Goal: Task Accomplishment & Management: Use online tool/utility

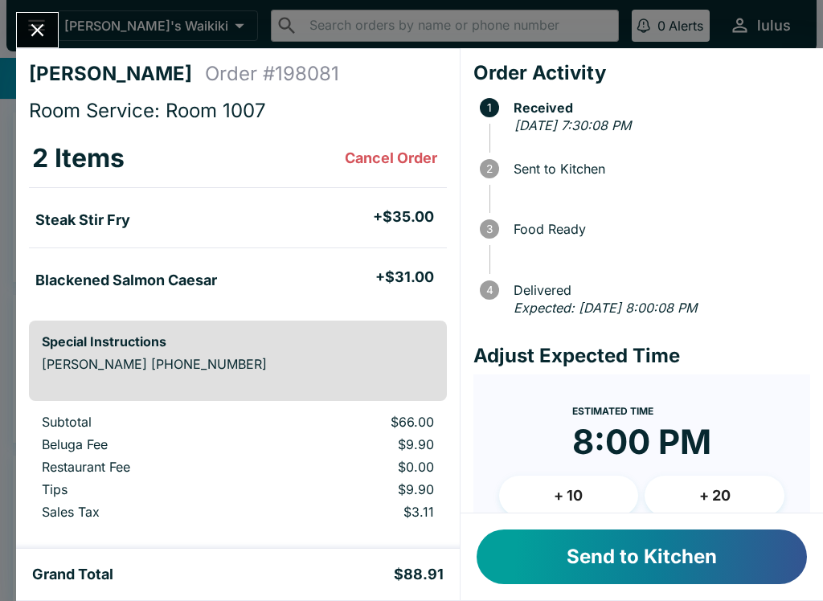
click at [595, 558] on button "Send to Kitchen" at bounding box center [641, 556] width 330 height 55
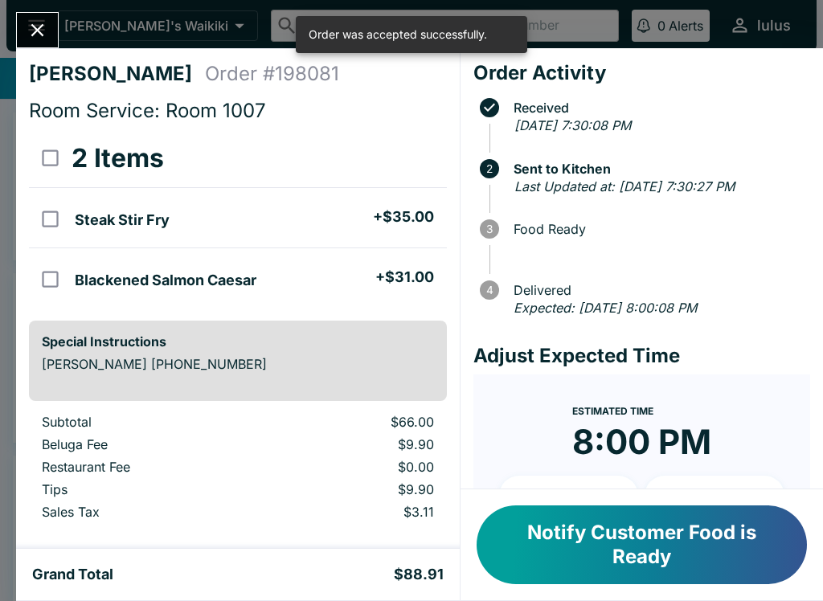
click at [44, 217] on input "orders table" at bounding box center [50, 219] width 36 height 36
checkbox input "true"
click at [50, 270] on input "orders table" at bounding box center [50, 279] width 36 height 36
checkbox input "true"
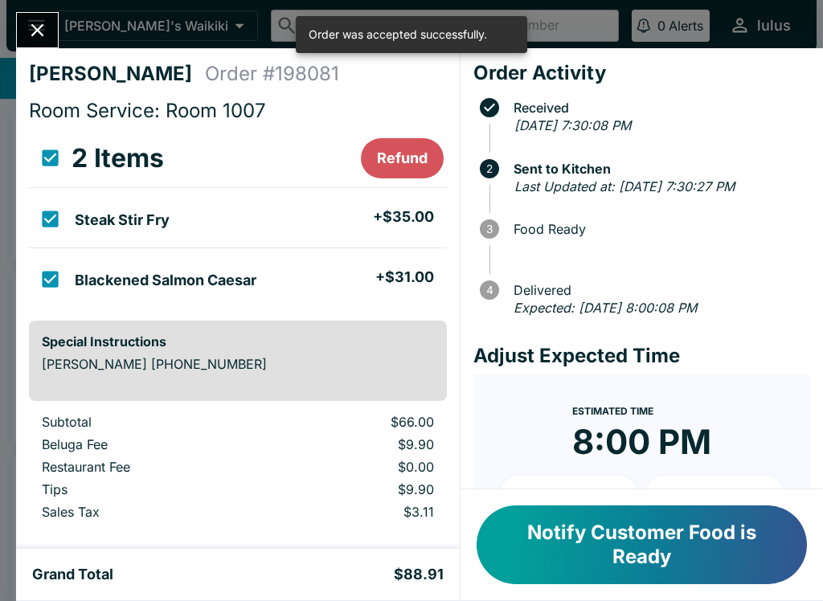
click at [54, 284] on input "orders table" at bounding box center [50, 279] width 36 height 36
checkbox input "false"
click at [51, 216] on input "orders table" at bounding box center [50, 219] width 36 height 36
checkbox input "false"
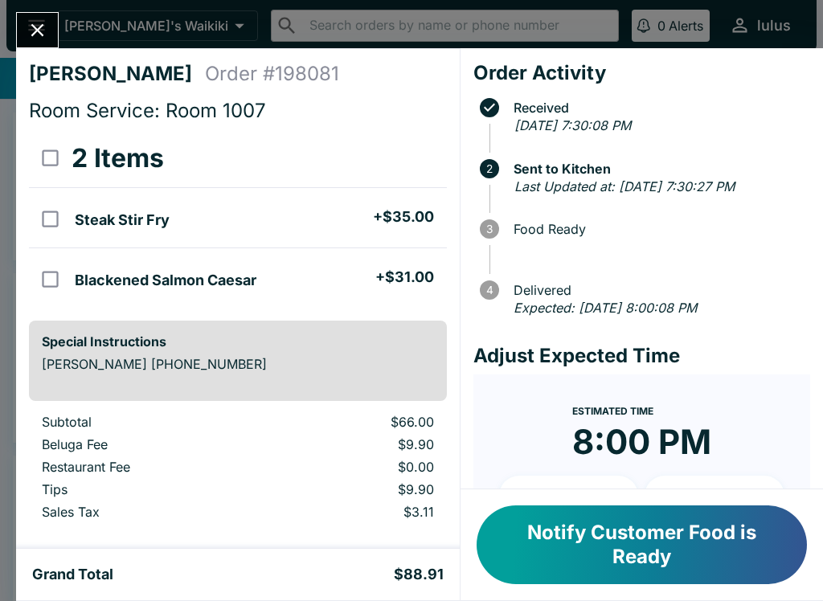
click at [682, 537] on button "Notify Customer Food is Ready" at bounding box center [641, 544] width 330 height 79
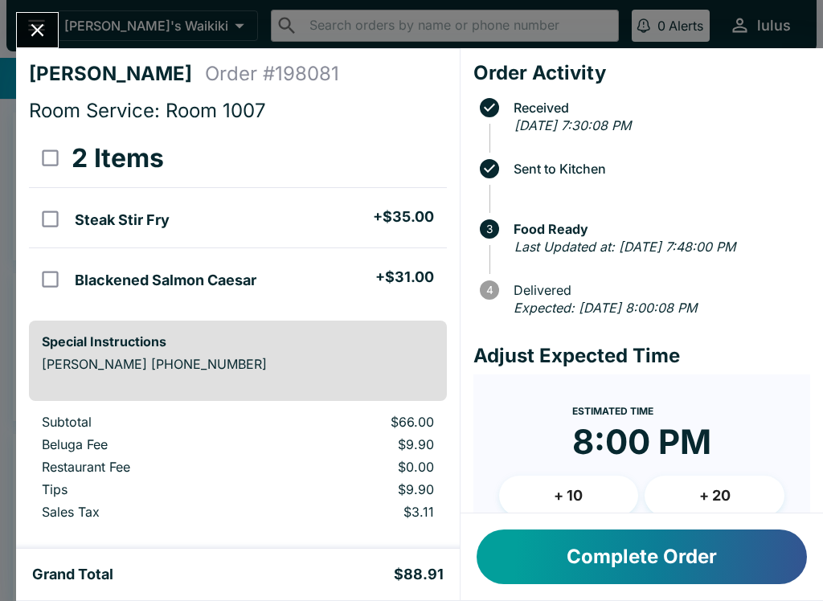
click at [574, 530] on button "Complete Order" at bounding box center [641, 556] width 330 height 55
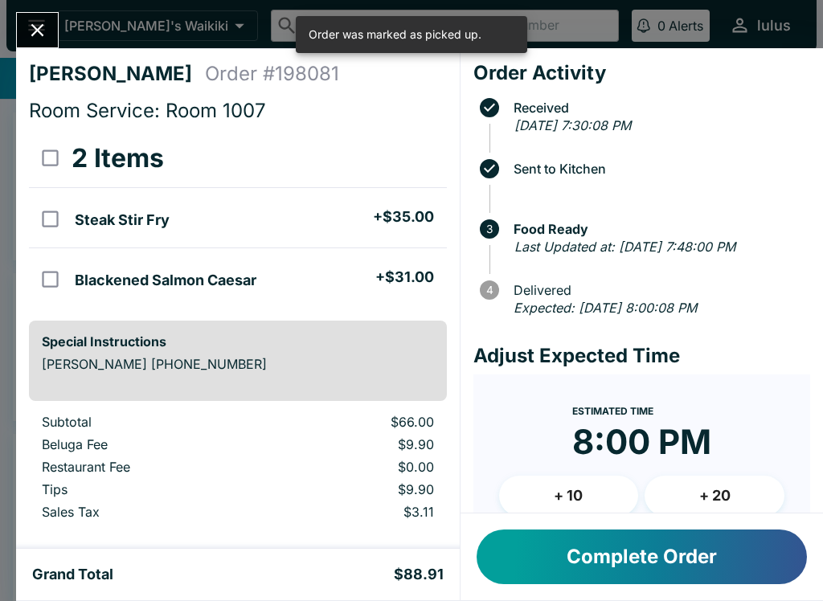
click at [31, 15] on button "Close" at bounding box center [37, 30] width 41 height 35
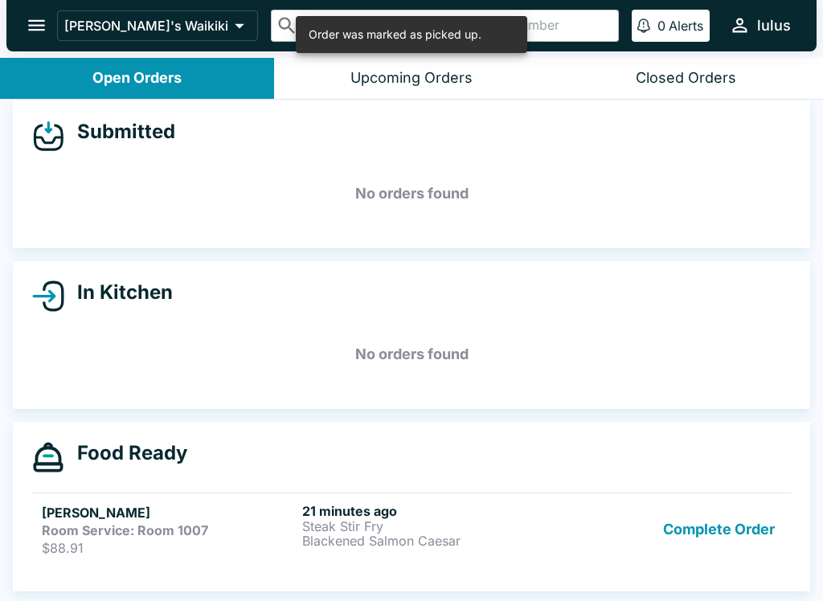
scroll to position [12, 0]
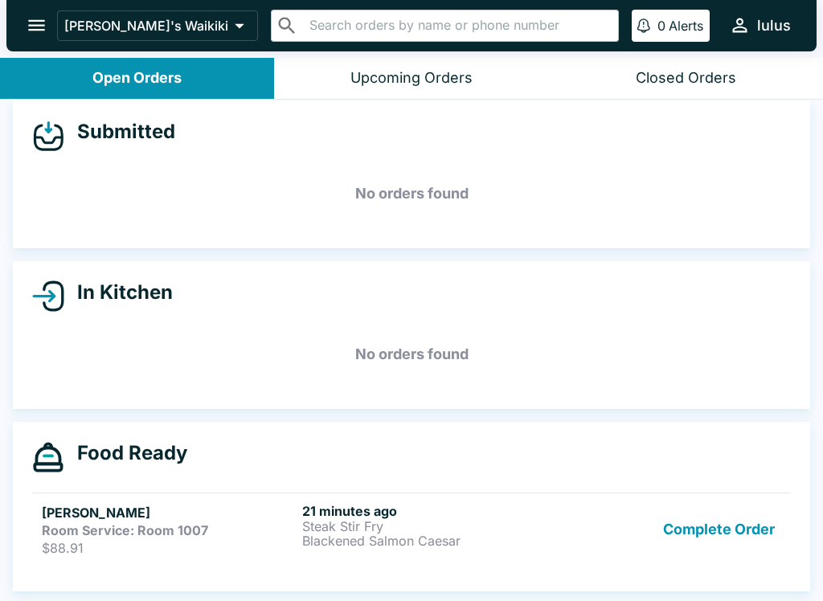
click at [698, 531] on button "Complete Order" at bounding box center [718, 529] width 125 height 53
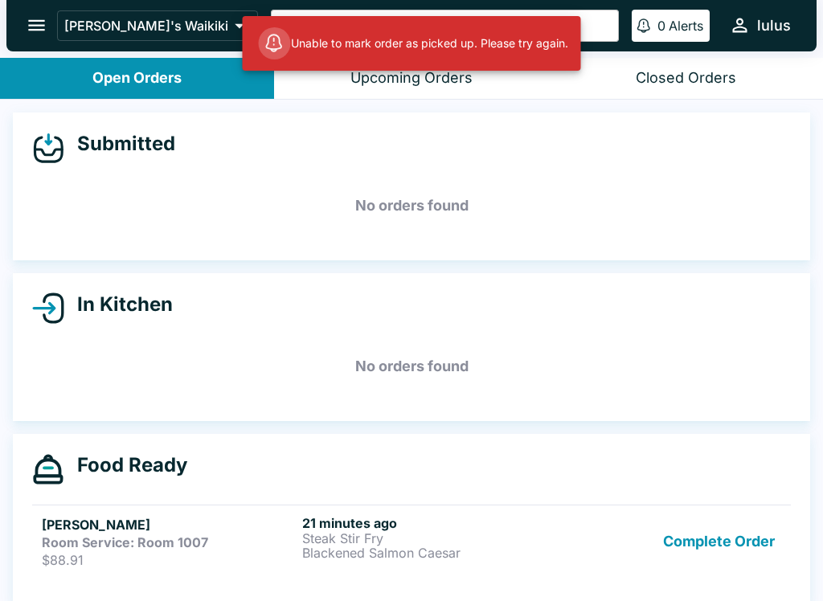
click at [355, 520] on h6 "21 minutes ago" at bounding box center [429, 523] width 254 height 16
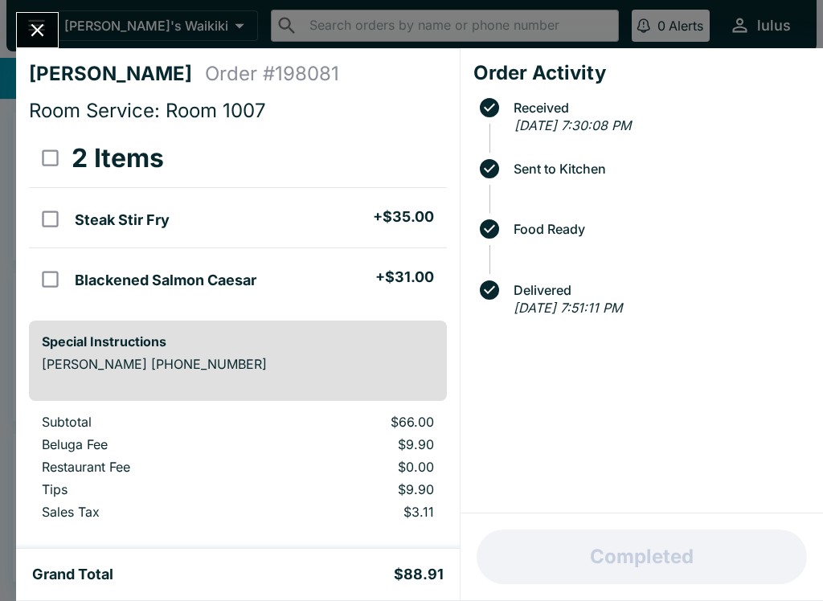
click at [31, 29] on icon "Close" at bounding box center [38, 30] width 22 height 22
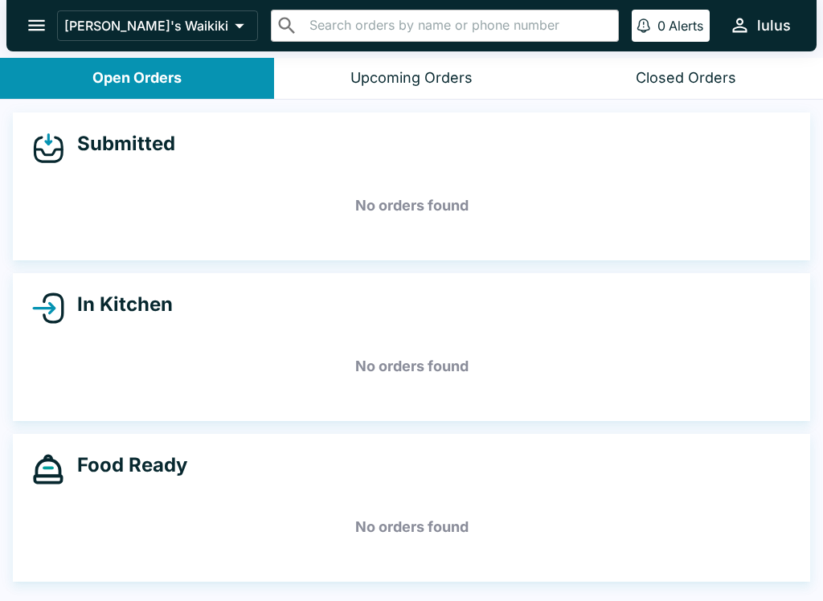
click at [392, 537] on h5 "No orders found" at bounding box center [411, 527] width 758 height 58
click at [399, 491] on div "Food Ready No orders found" at bounding box center [411, 508] width 797 height 148
click at [665, 88] on button "Closed Orders" at bounding box center [686, 78] width 274 height 41
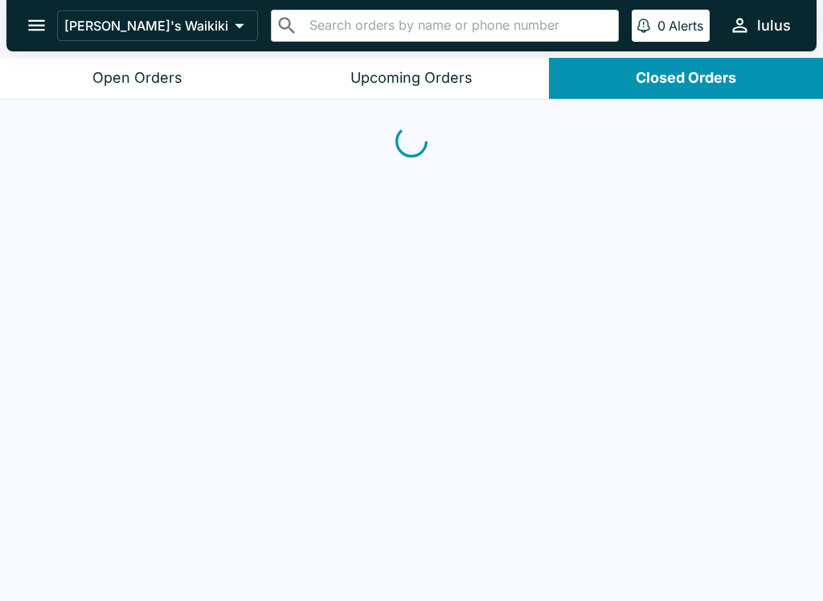
click at [664, 87] on button "Closed Orders" at bounding box center [686, 78] width 274 height 41
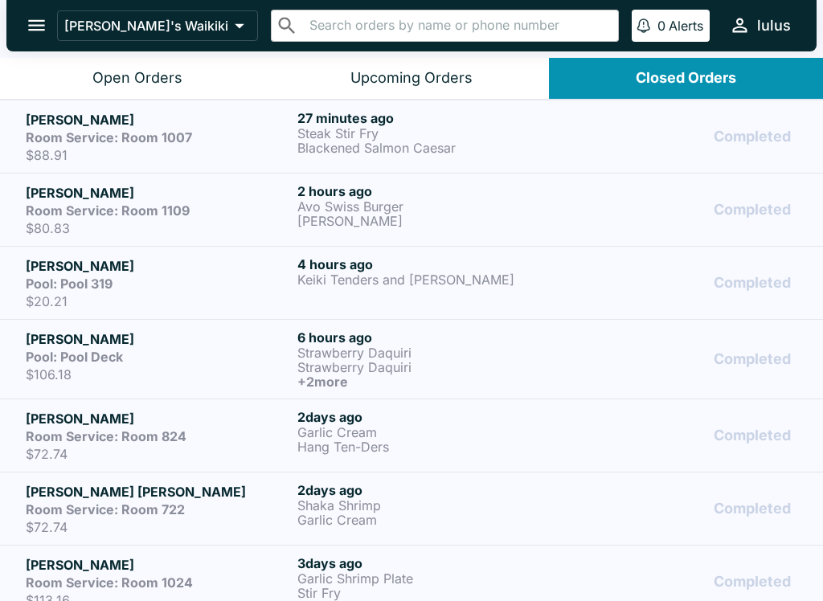
click at [169, 133] on strong "Room Service: Room 1007" at bounding box center [109, 137] width 166 height 16
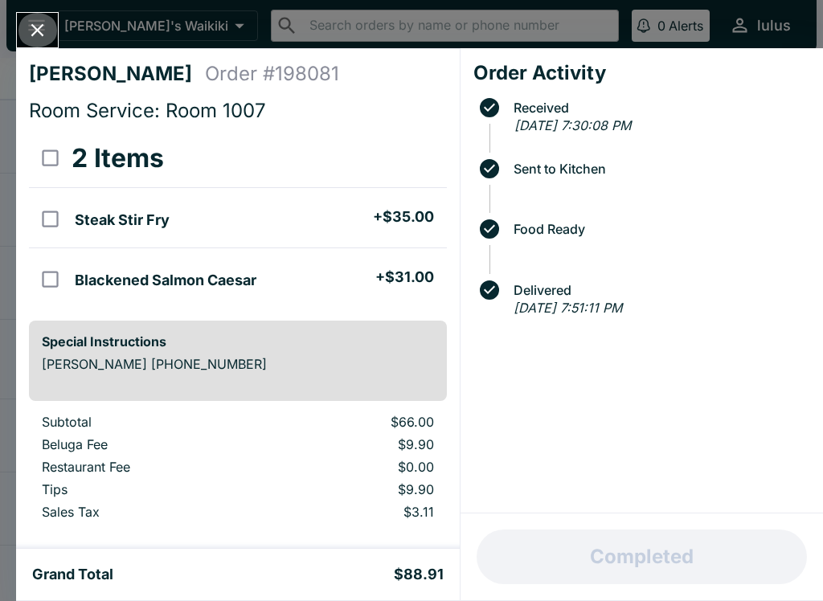
click at [35, 15] on button "Close" at bounding box center [37, 30] width 41 height 35
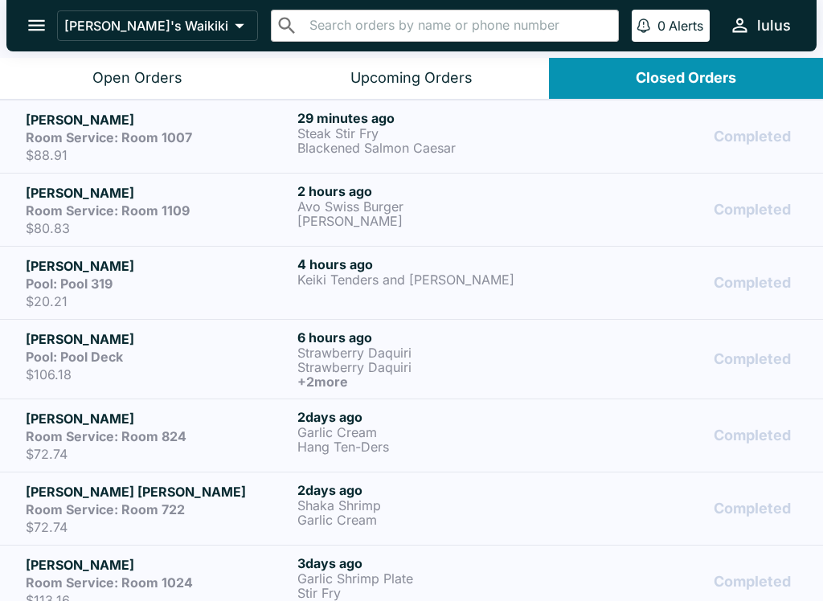
click at [157, 59] on button "Open Orders" at bounding box center [137, 78] width 274 height 41
